Goal: Information Seeking & Learning: Check status

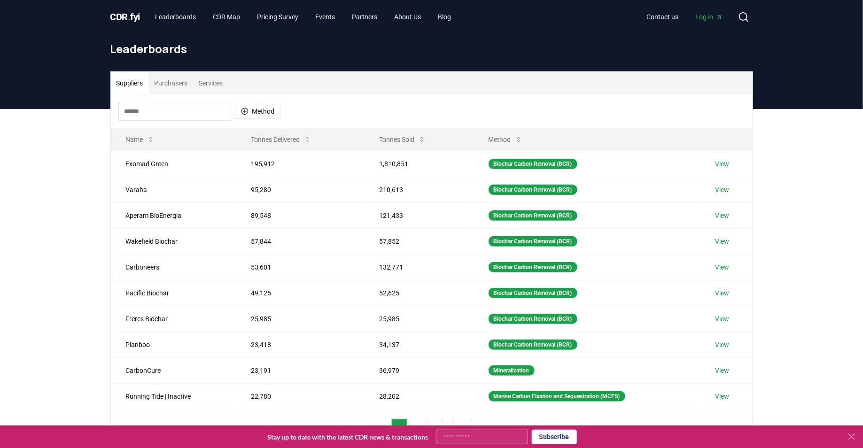
click at [198, 104] on input at bounding box center [174, 111] width 113 height 19
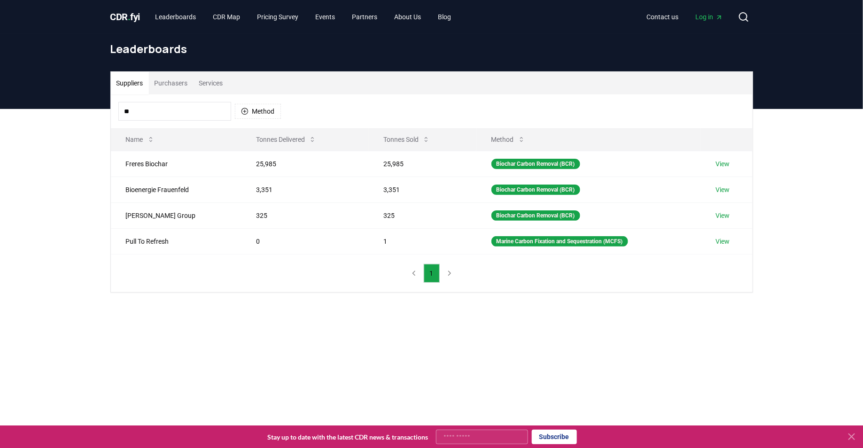
type input "*"
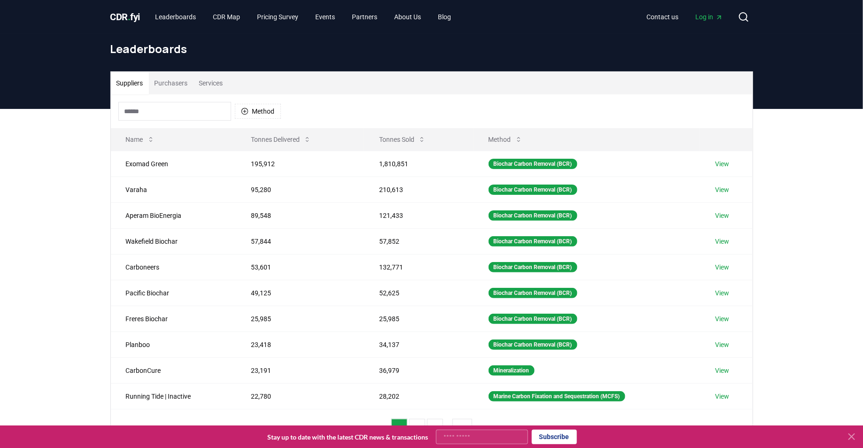
click at [181, 87] on button "Purchasers" at bounding box center [171, 83] width 45 height 23
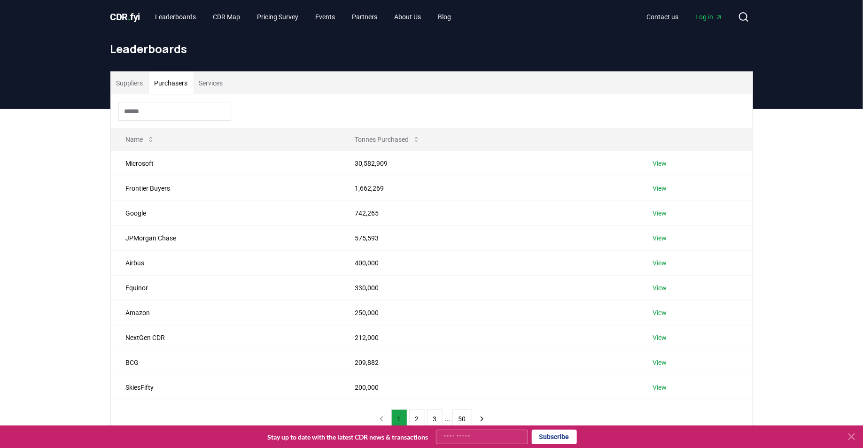
click at [180, 116] on input at bounding box center [174, 111] width 113 height 19
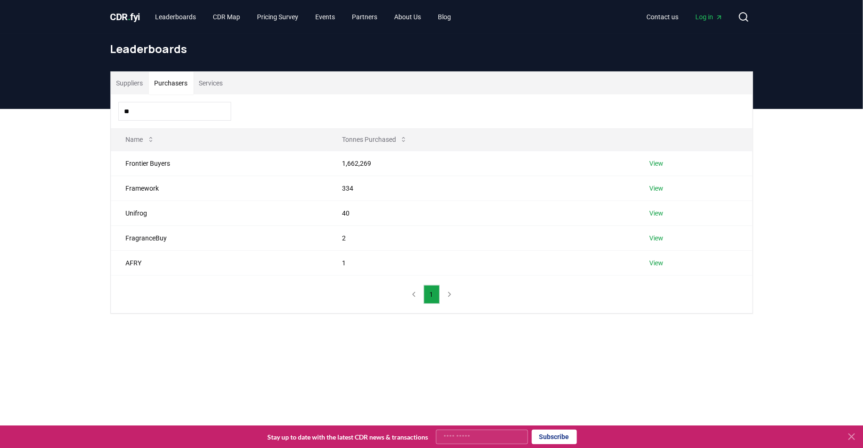
type input "*"
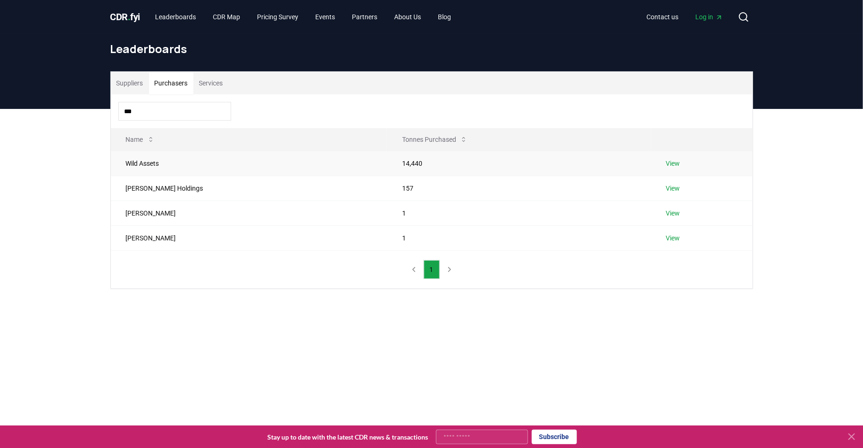
type input "***"
click at [673, 162] on link "View" at bounding box center [674, 163] width 14 height 9
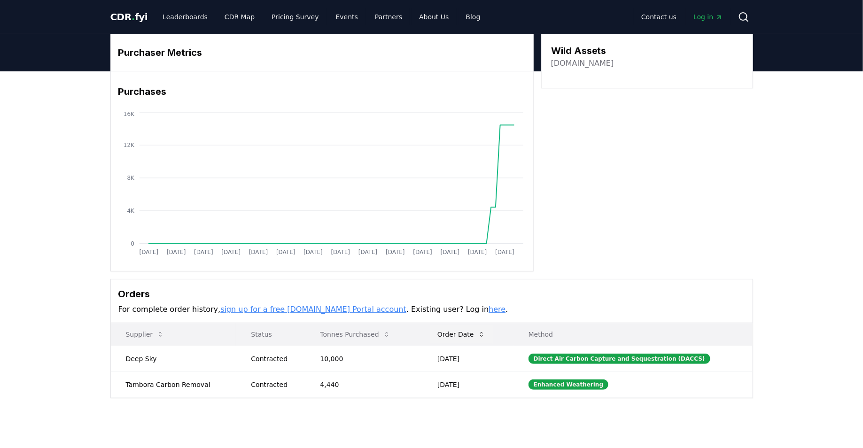
click at [465, 333] on button "Order Date" at bounding box center [461, 334] width 63 height 19
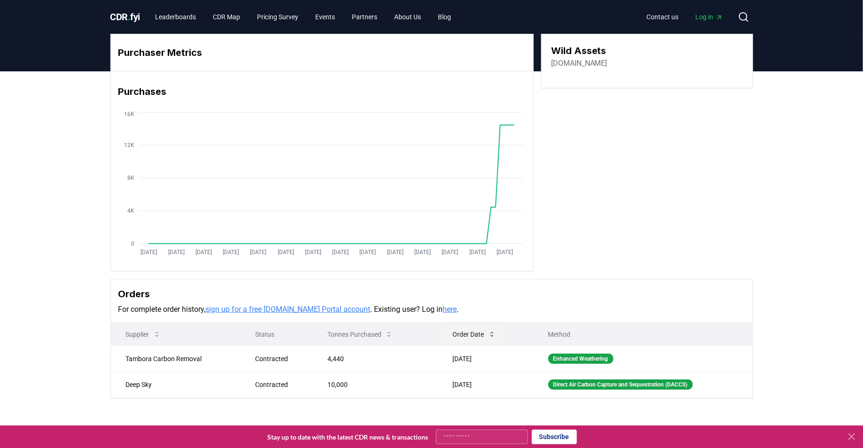
click at [465, 334] on button "Order Date" at bounding box center [475, 334] width 58 height 19
